Goal: Task Accomplishment & Management: Use online tool/utility

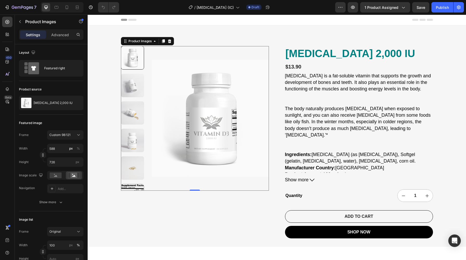
click at [134, 171] on img at bounding box center [132, 167] width 23 height 23
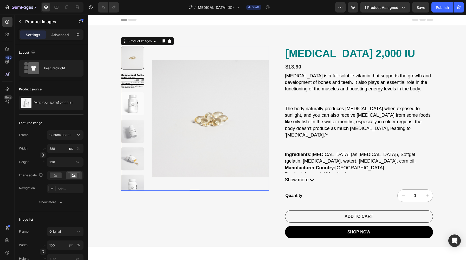
click at [135, 171] on div at bounding box center [132, 118] width 23 height 144
click at [131, 159] on img at bounding box center [132, 158] width 23 height 23
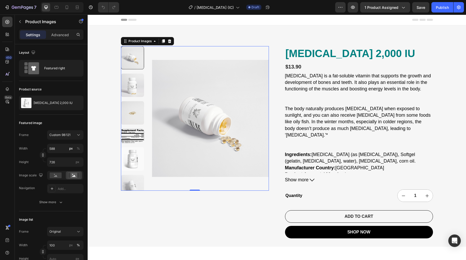
click at [136, 91] on img at bounding box center [132, 85] width 23 height 23
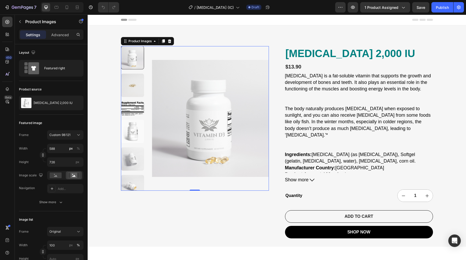
click at [194, 123] on img at bounding box center [210, 118] width 117 height 144
click at [131, 42] on div "Product Images" at bounding box center [140, 41] width 25 height 5
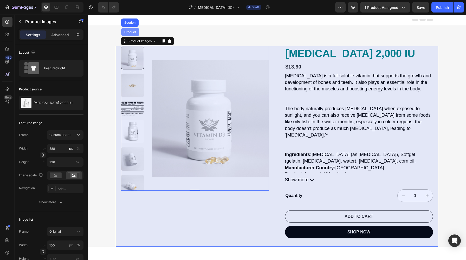
click at [130, 35] on div "Product" at bounding box center [130, 32] width 18 height 8
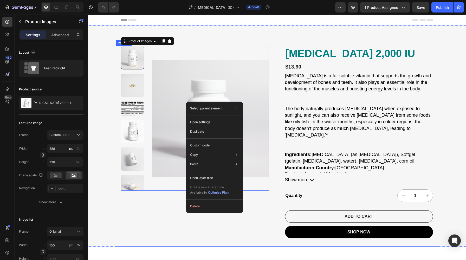
click at [277, 203] on div "Product Images 0 [MEDICAL_DATA] 2,000 IU Product Title $13.90 Product Price Pro…" at bounding box center [277, 146] width 323 height 200
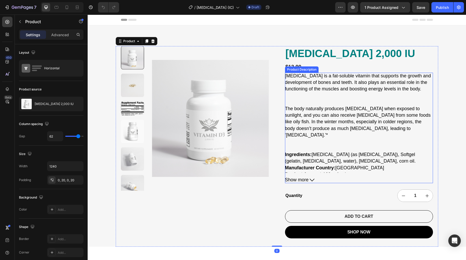
click at [295, 164] on div "[MEDICAL_DATA] is a fat-soluble vitamin that supports the growth and developmen…" at bounding box center [359, 123] width 148 height 100
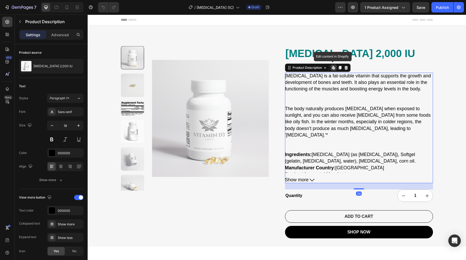
click at [334, 70] on div "Edit content in Shopify" at bounding box center [334, 68] width 6 height 6
click at [349, 11] on button "button" at bounding box center [353, 7] width 10 height 10
